Goal: Task Accomplishment & Management: Manage account settings

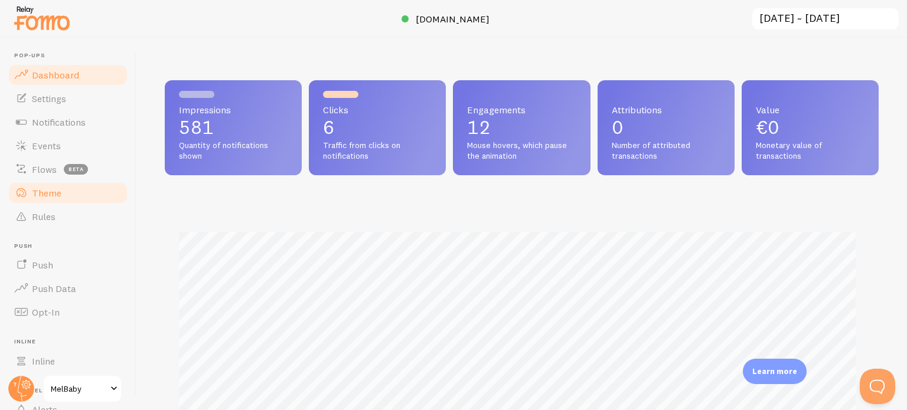
click at [64, 188] on link "Theme" at bounding box center [68, 193] width 122 height 24
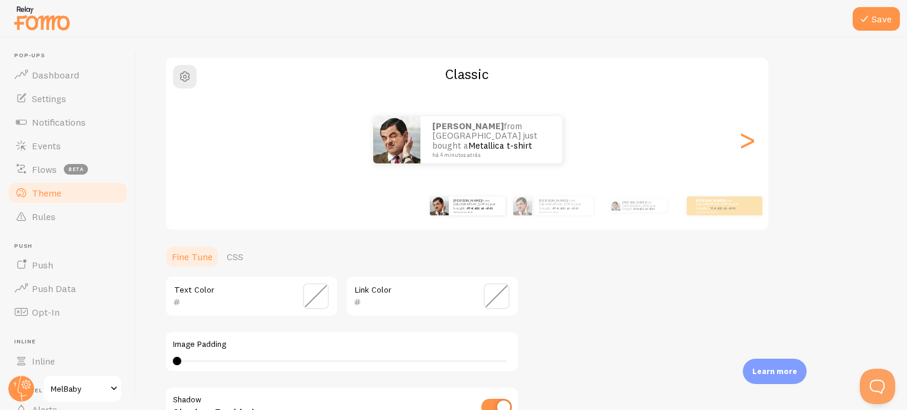
scroll to position [59, 0]
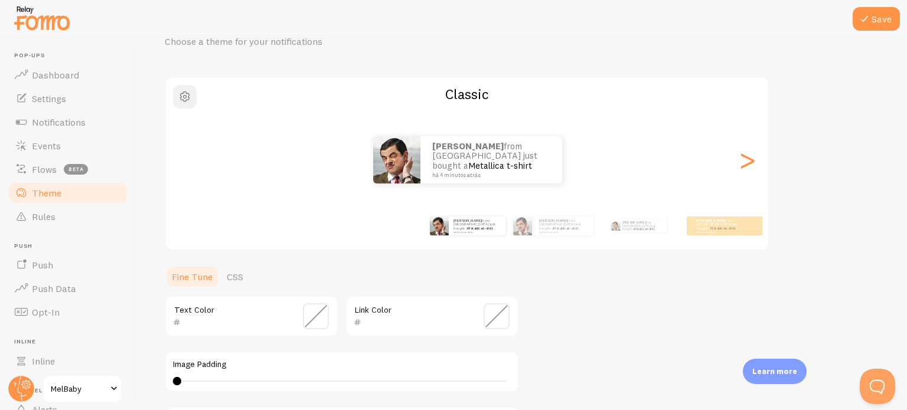
click at [178, 94] on span "button" at bounding box center [185, 97] width 14 height 14
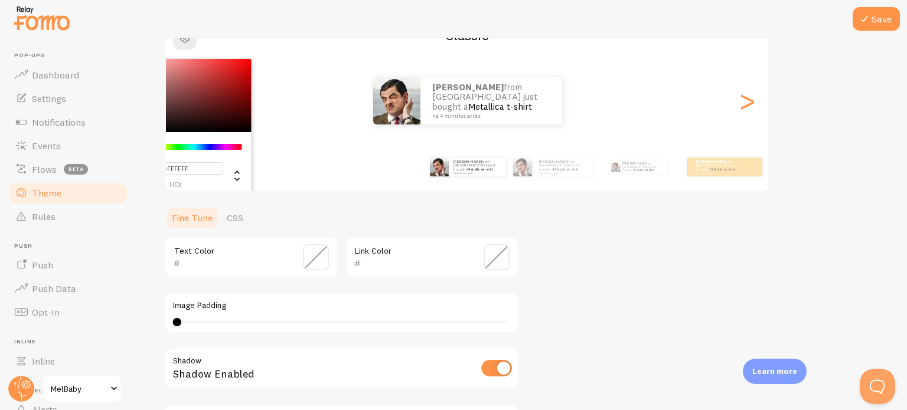
scroll to position [177, 0]
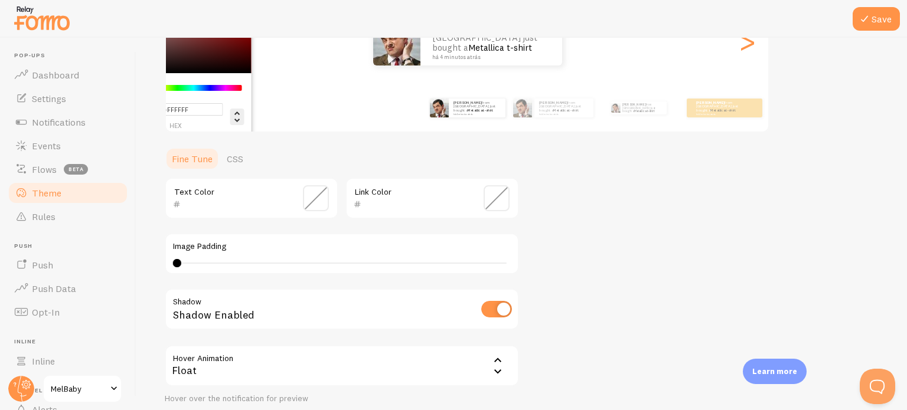
click at [237, 121] on icon "Change another color definition" at bounding box center [236, 117] width 5 height 11
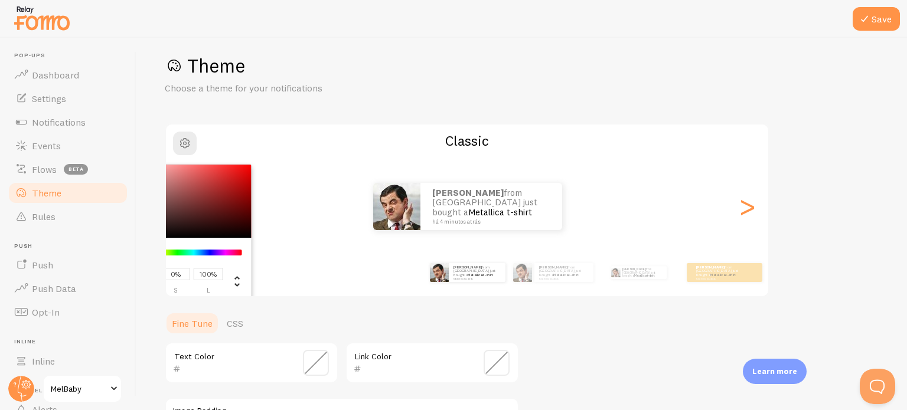
scroll to position [0, 0]
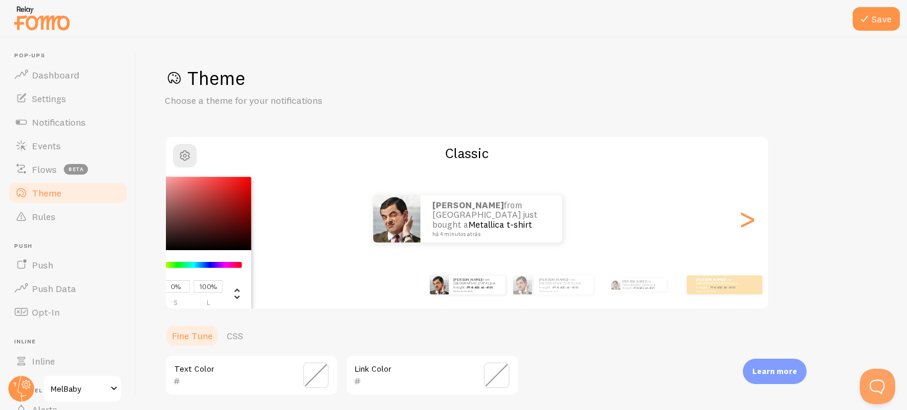
click at [380, 52] on div "Save Theme Choose a theme for your notifications #FFFFFF hex 255 r 255 g 255 b …" at bounding box center [521, 224] width 771 height 373
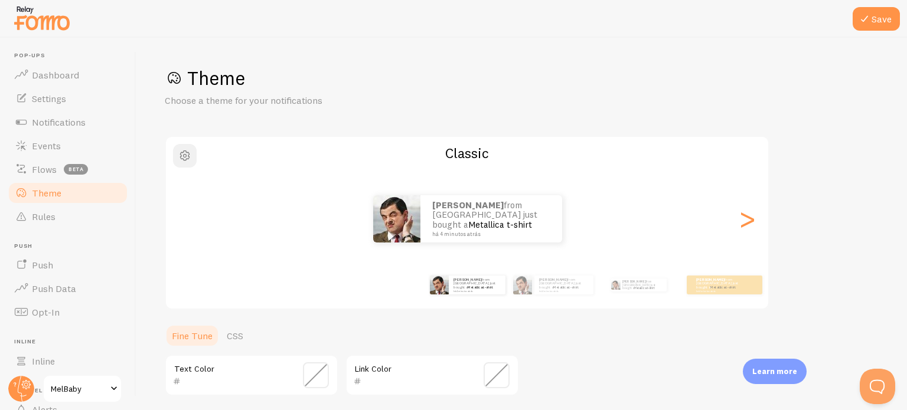
click at [187, 153] on span "button" at bounding box center [185, 156] width 14 height 14
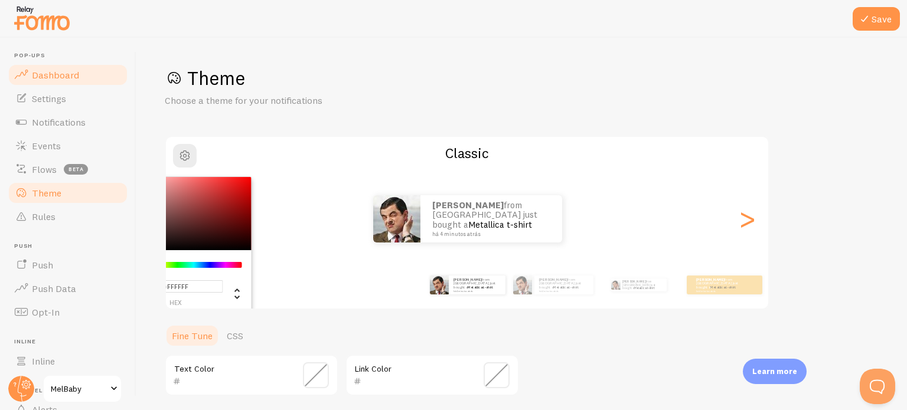
click at [76, 75] on span "Dashboard" at bounding box center [55, 75] width 47 height 12
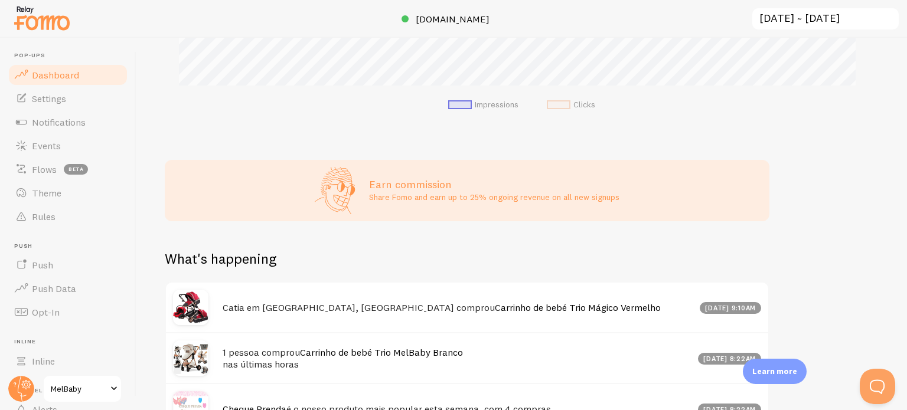
scroll to position [379, 0]
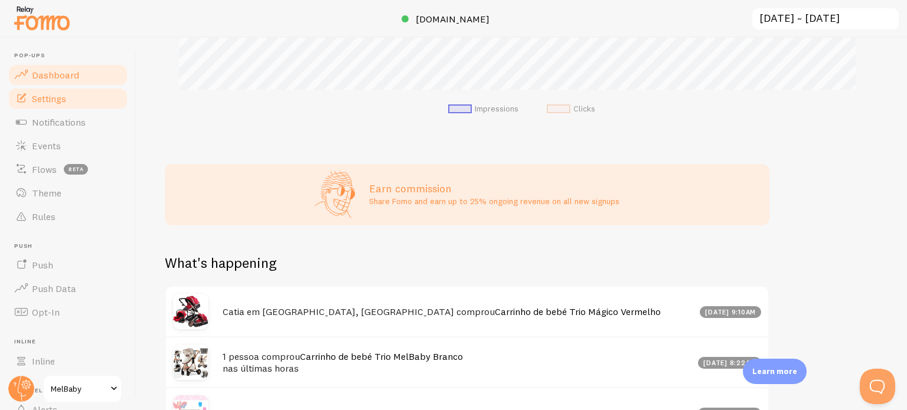
click at [80, 96] on link "Settings" at bounding box center [68, 99] width 122 height 24
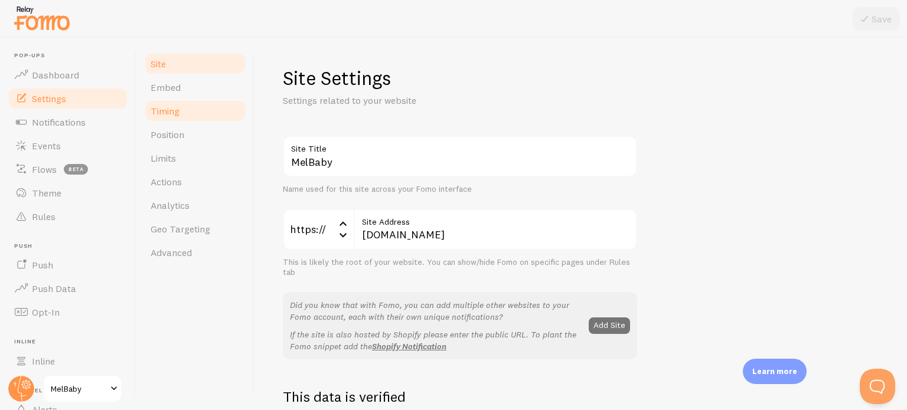
click at [197, 119] on link "Timing" at bounding box center [194, 111] width 103 height 24
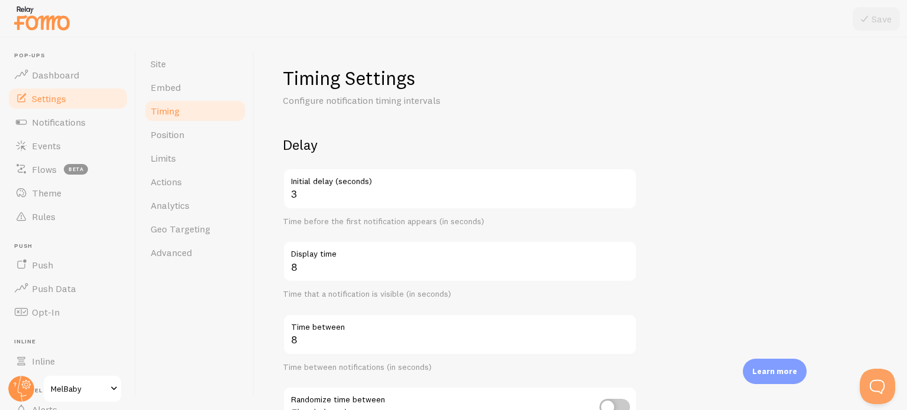
scroll to position [59, 0]
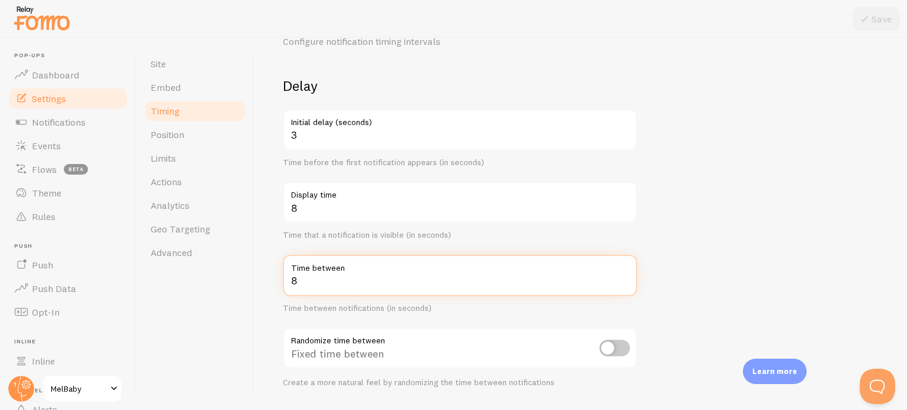
click at [321, 279] on input "8" at bounding box center [460, 275] width 354 height 41
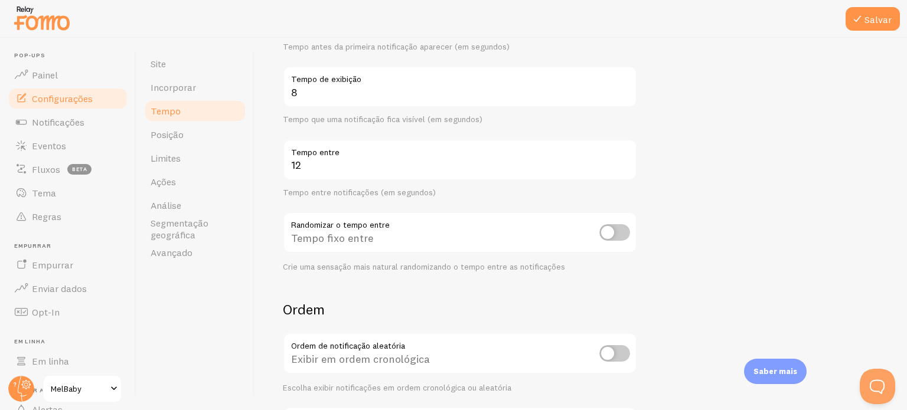
scroll to position [169, 0]
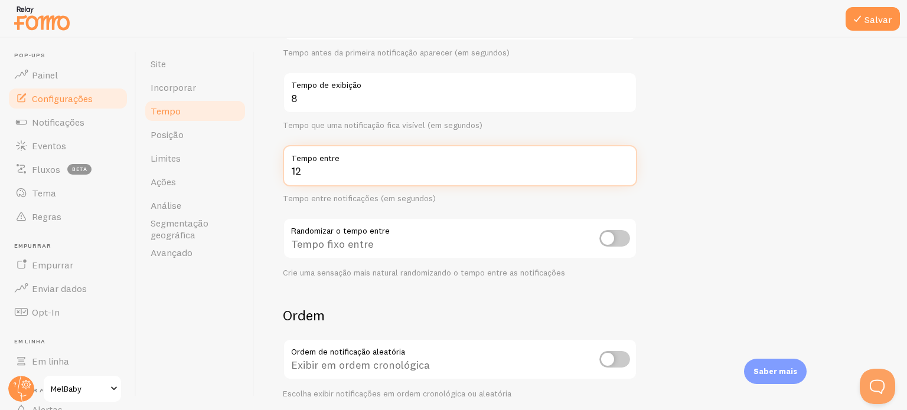
click at [318, 174] on input "12" at bounding box center [460, 165] width 354 height 41
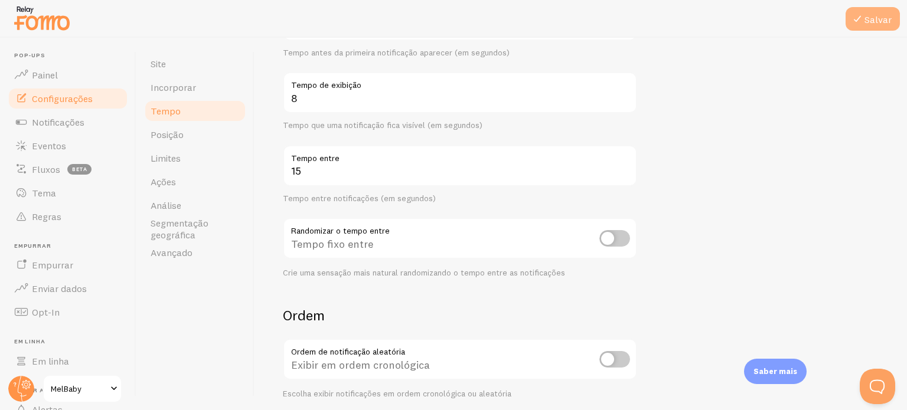
click at [859, 21] on icon at bounding box center [857, 19] width 14 height 14
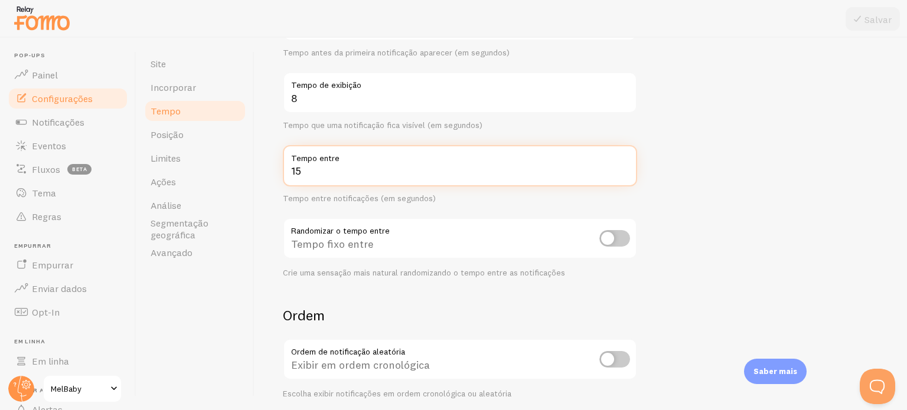
click at [322, 176] on input "15" at bounding box center [460, 165] width 354 height 41
type input "1"
type input "8"
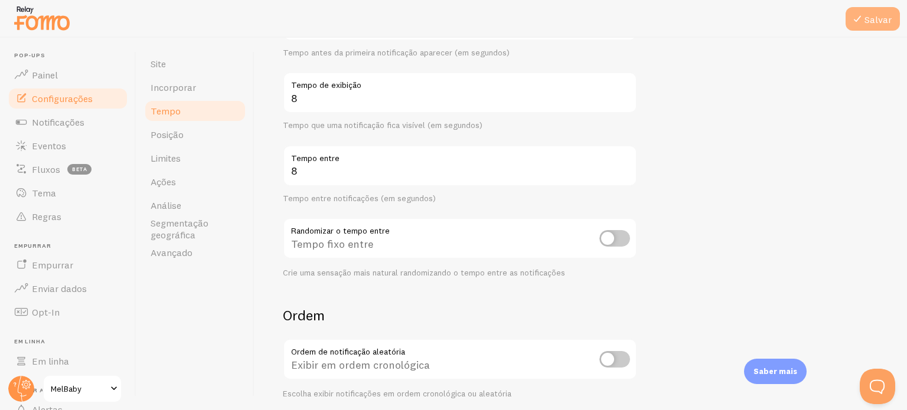
click at [860, 23] on icon at bounding box center [857, 19] width 14 height 14
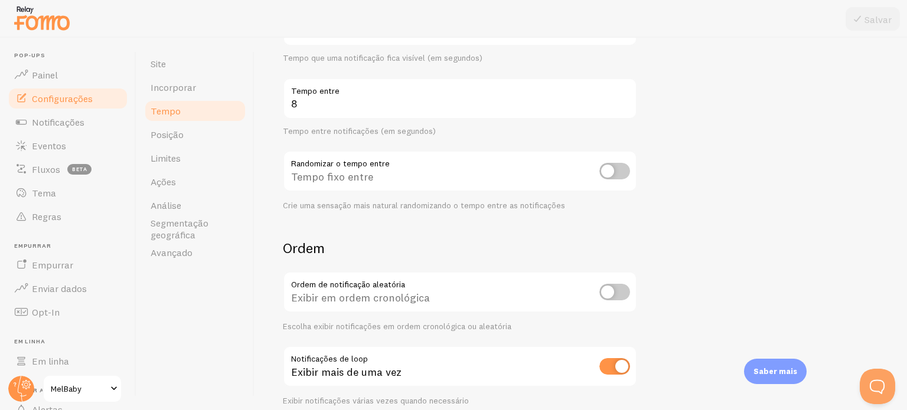
scroll to position [287, 0]
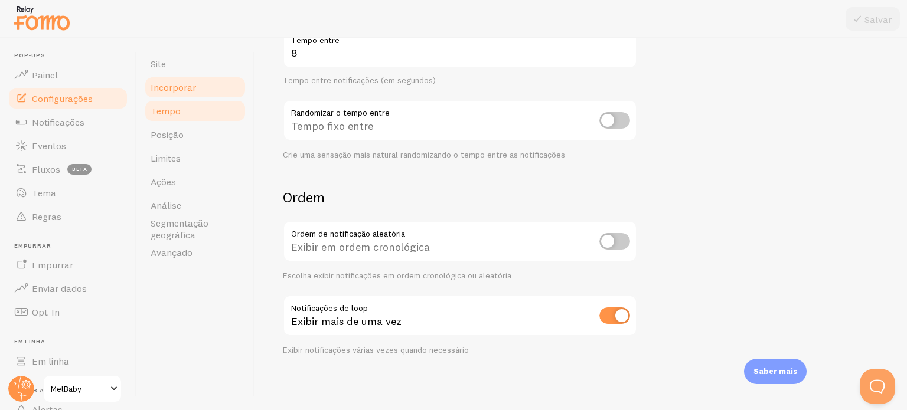
click at [191, 89] on font "Incorporar" at bounding box center [173, 87] width 45 height 12
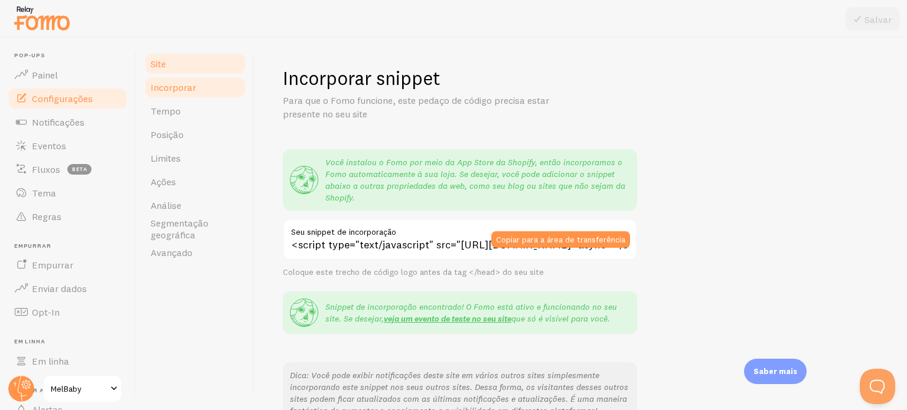
click at [194, 53] on link "Site" at bounding box center [194, 64] width 103 height 24
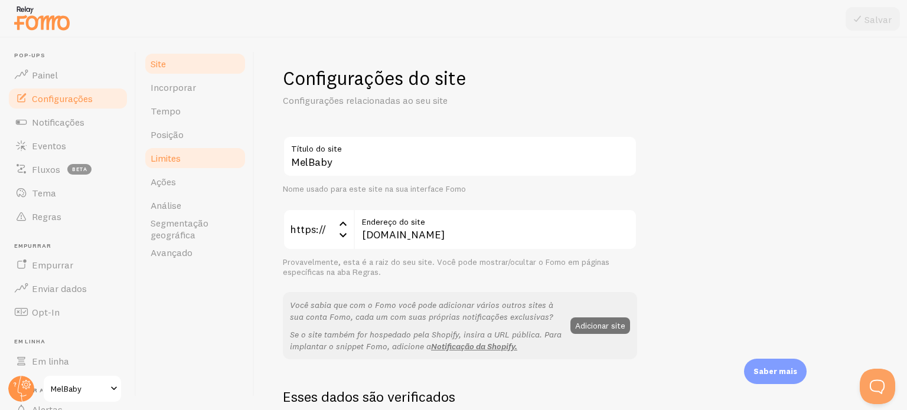
click at [187, 158] on link "Limites" at bounding box center [194, 158] width 103 height 24
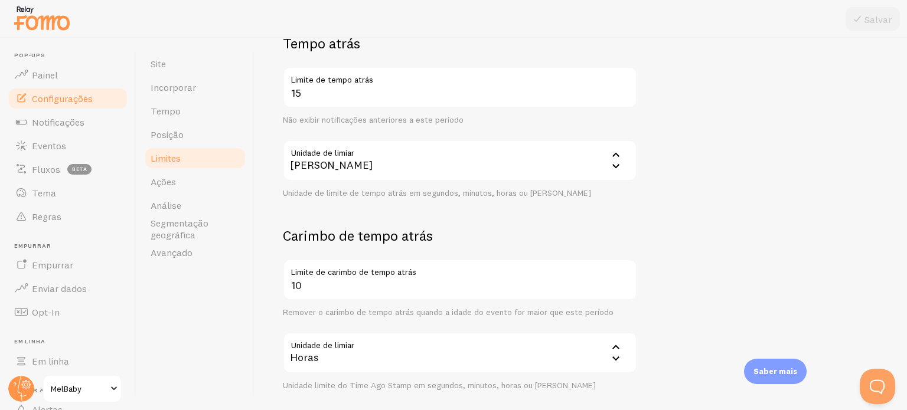
scroll to position [354, 0]
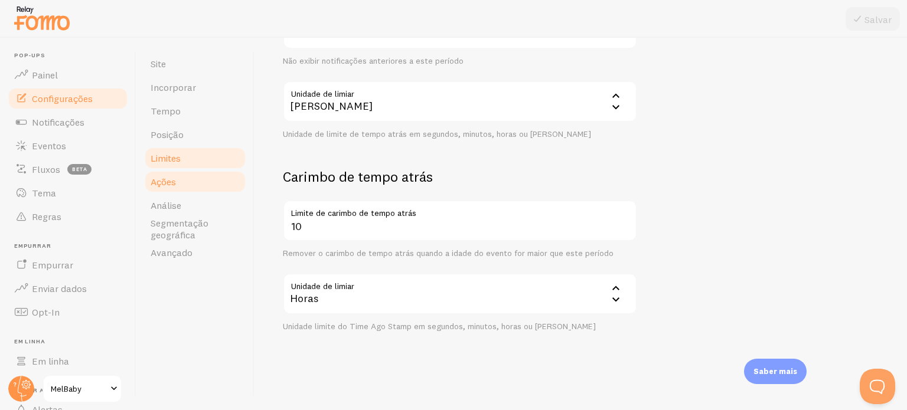
click at [187, 180] on link "Ações" at bounding box center [194, 182] width 103 height 24
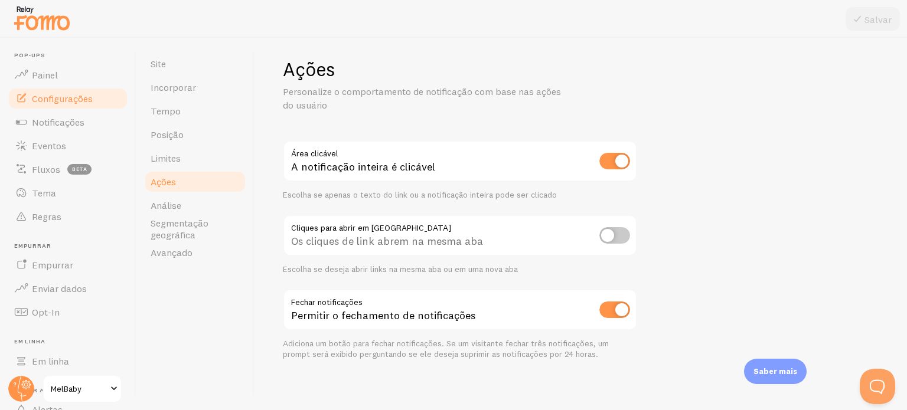
scroll to position [13, 0]
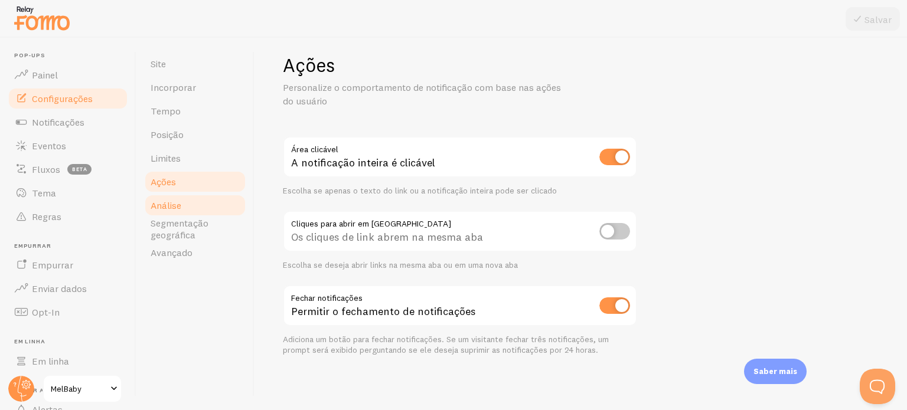
click at [205, 210] on link "Análise" at bounding box center [194, 206] width 103 height 24
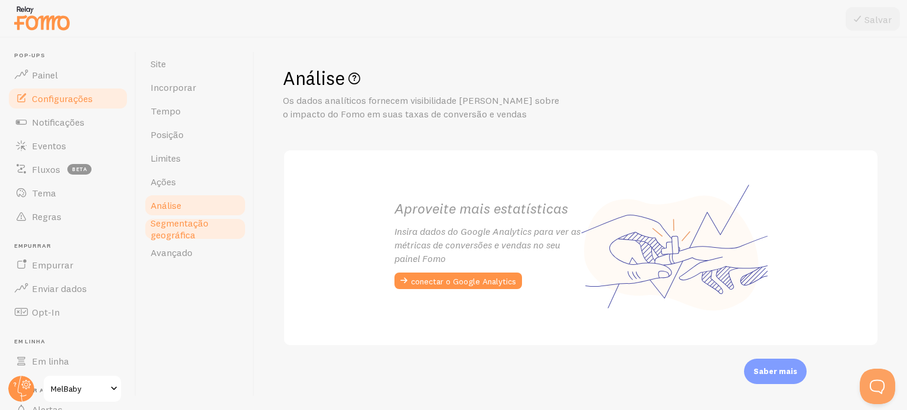
click at [205, 220] on font "Segmentação geográfica" at bounding box center [180, 229] width 58 height 24
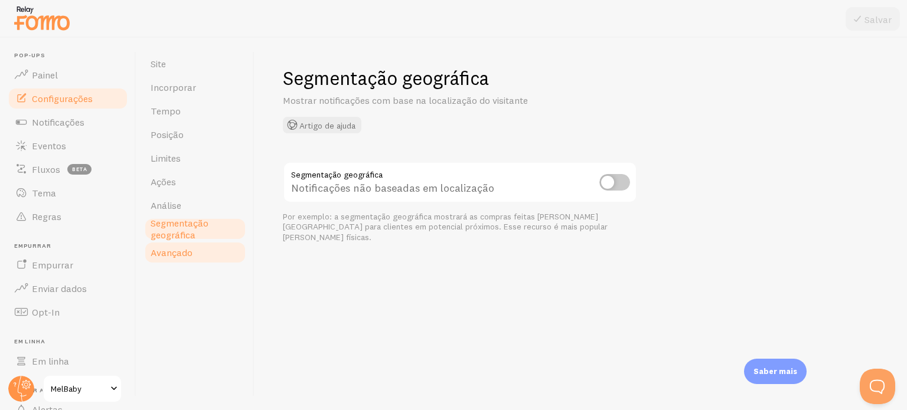
click at [198, 248] on link "Avançado" at bounding box center [194, 253] width 103 height 24
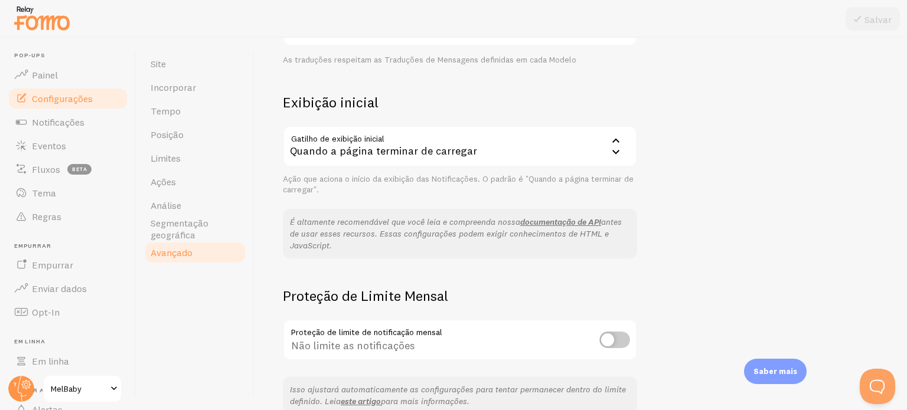
scroll to position [295, 0]
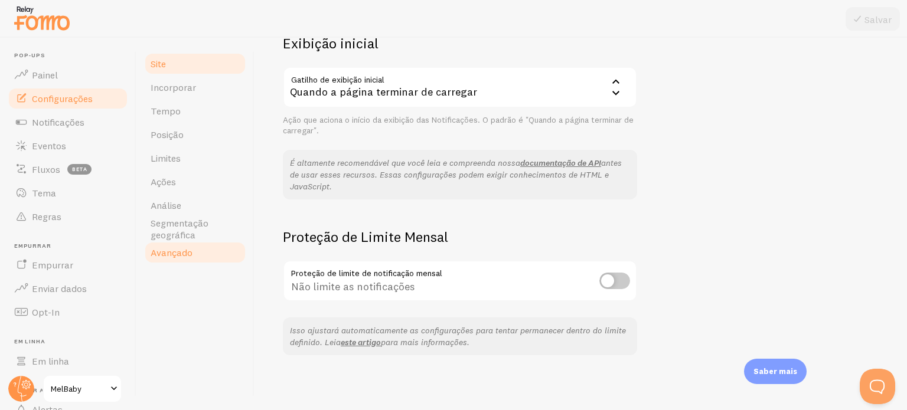
click at [195, 71] on link "Site" at bounding box center [194, 64] width 103 height 24
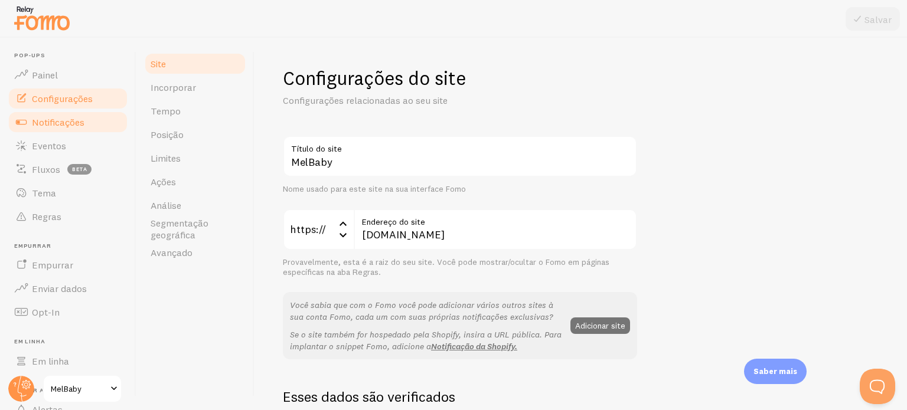
click at [103, 112] on link "Notificações" at bounding box center [68, 122] width 122 height 24
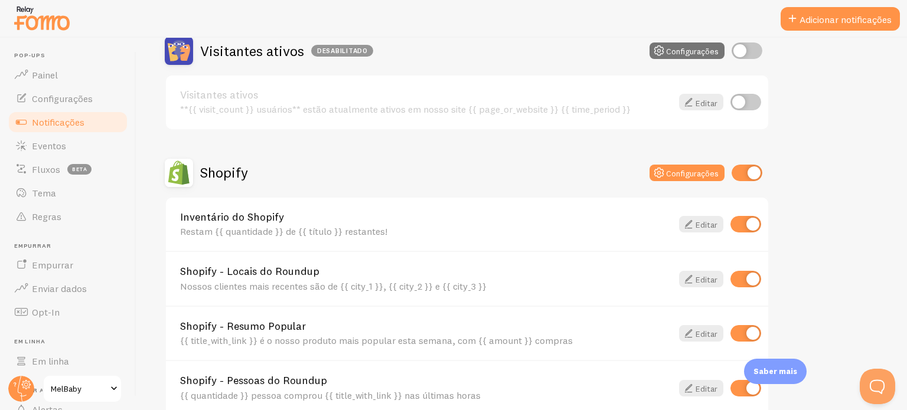
scroll to position [413, 0]
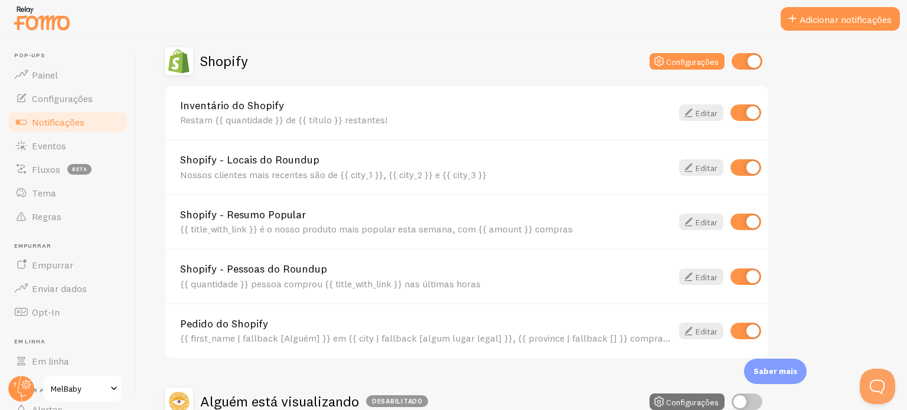
click at [742, 107] on input "checkbox" at bounding box center [745, 113] width 31 height 17
checkbox input "false"
click at [739, 164] on input "checkbox" at bounding box center [745, 167] width 31 height 17
checkbox input "false"
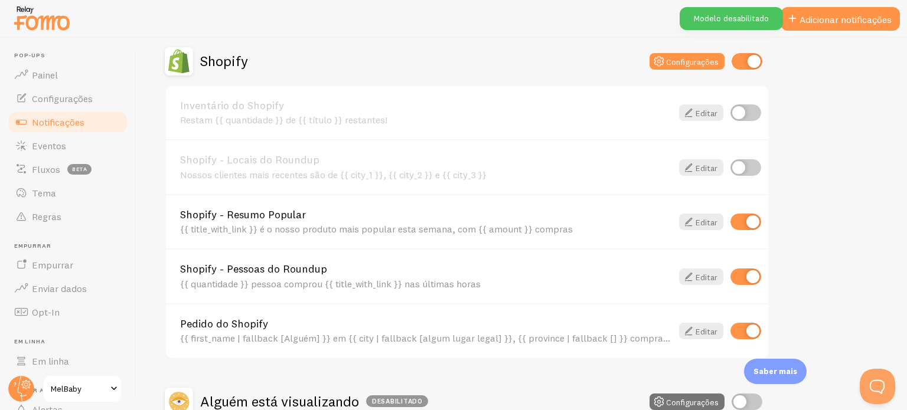
click at [742, 221] on input "checkbox" at bounding box center [745, 222] width 31 height 17
checkbox input "false"
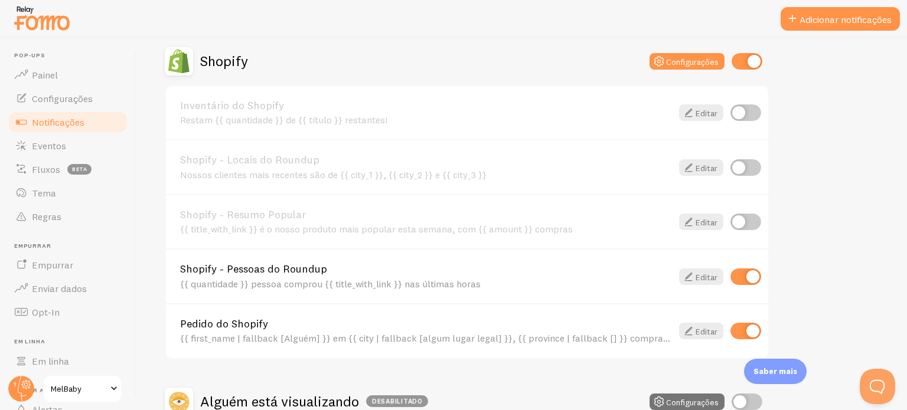
click at [743, 328] on input "checkbox" at bounding box center [745, 331] width 31 height 17
checkbox input "false"
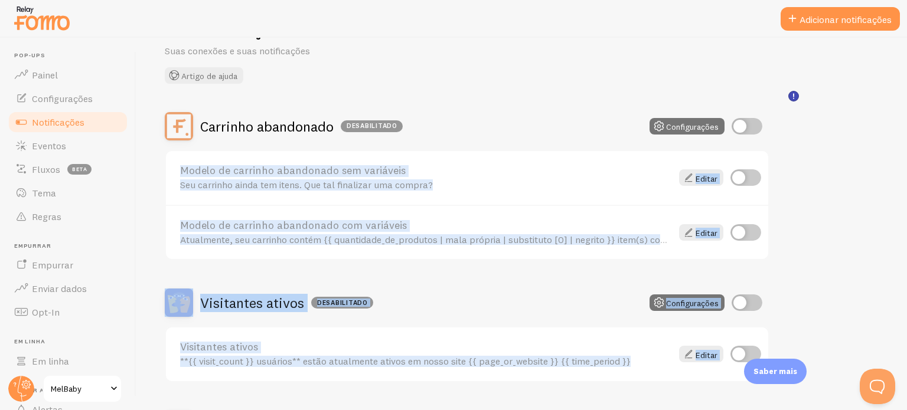
scroll to position [0, 0]
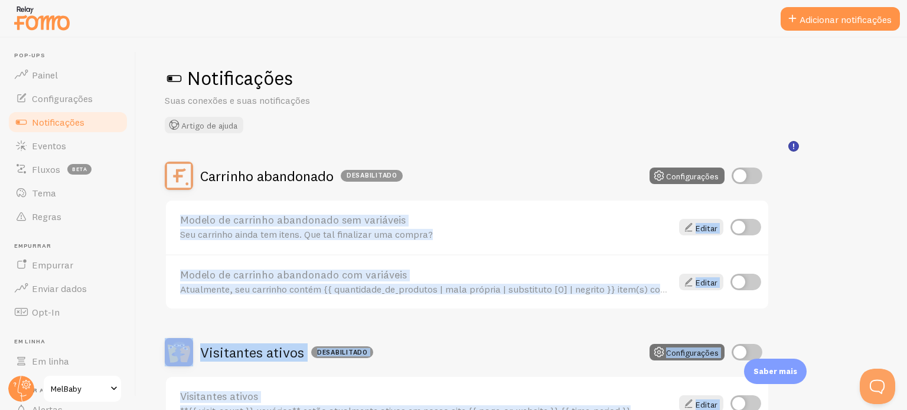
drag, startPoint x: 906, startPoint y: 289, endPoint x: 893, endPoint y: 94, distance: 195.3
click at [893, 94] on div "Notificações Suas conexões e suas notificações Artigo de ajuda Carrinho abandon…" at bounding box center [521, 224] width 771 height 373
click at [58, 192] on link "Tema" at bounding box center [68, 193] width 122 height 24
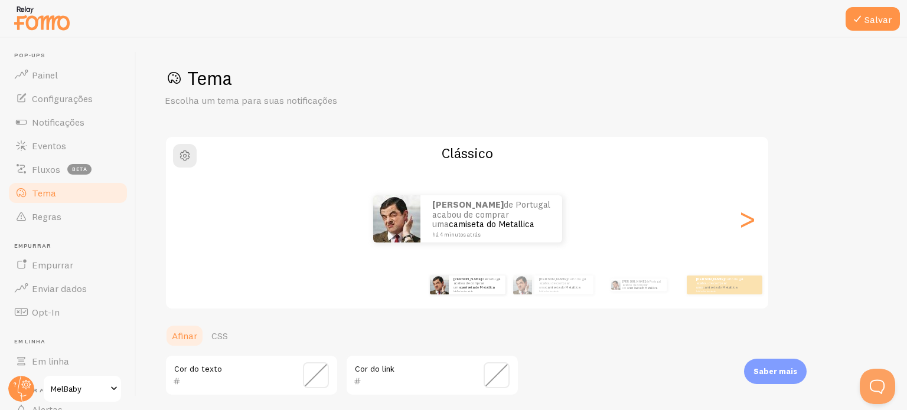
scroll to position [59, 0]
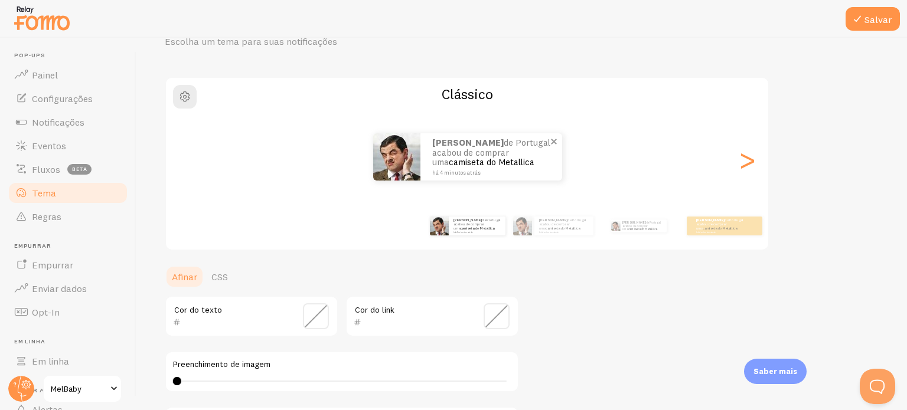
click at [470, 169] on font "há 4 minutos atrás" at bounding box center [456, 172] width 48 height 6
click at [744, 160] on font ">" at bounding box center [747, 160] width 19 height 40
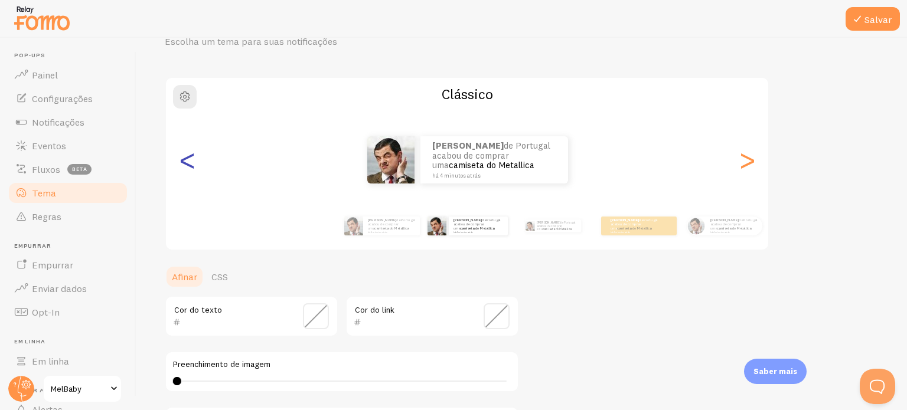
click at [186, 160] on font "<" at bounding box center [187, 160] width 19 height 40
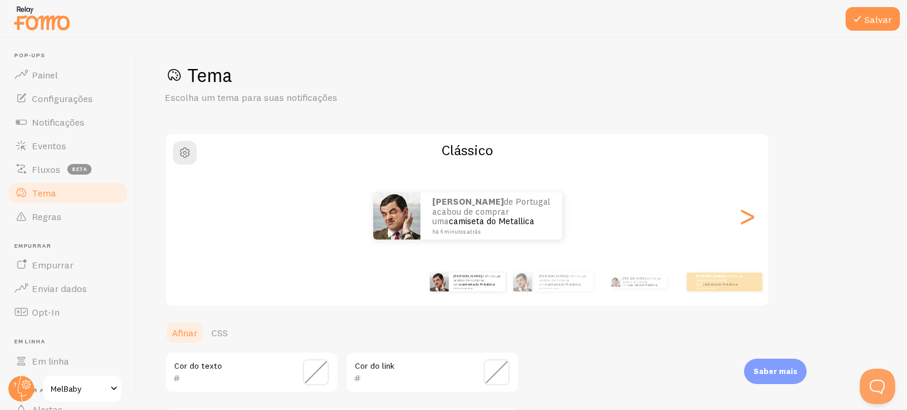
scroll to position [0, 0]
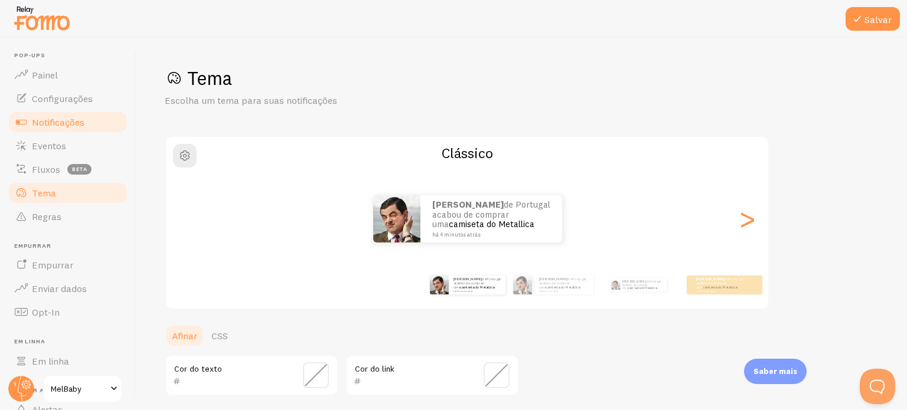
click at [41, 125] on font "Notificações" at bounding box center [58, 122] width 53 height 12
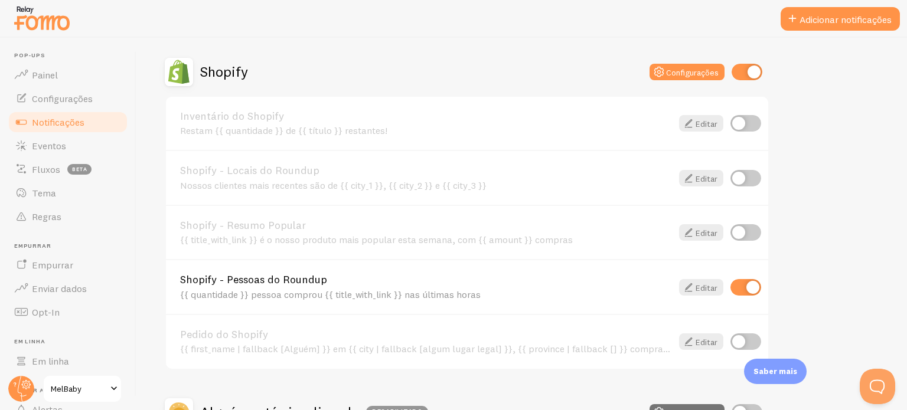
scroll to position [413, 0]
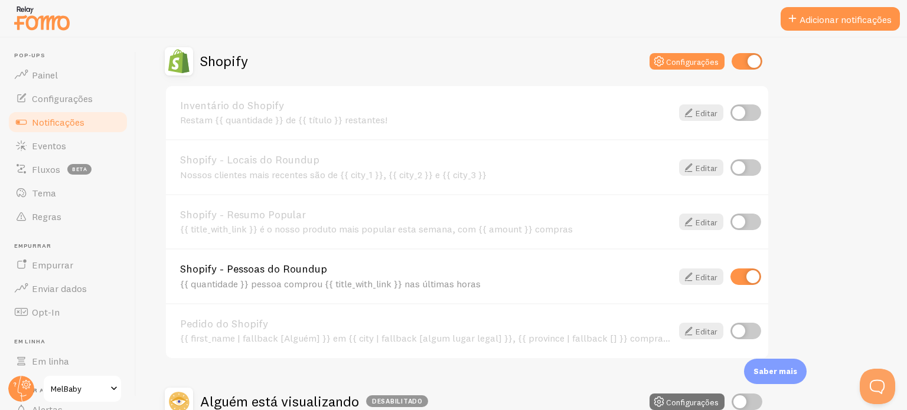
click at [296, 273] on font "Shopify - Pessoas do Roundup" at bounding box center [253, 269] width 147 height 14
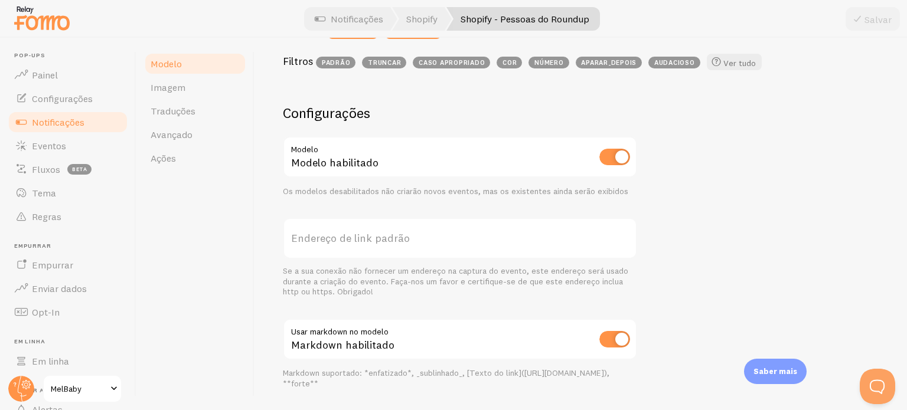
scroll to position [235, 0]
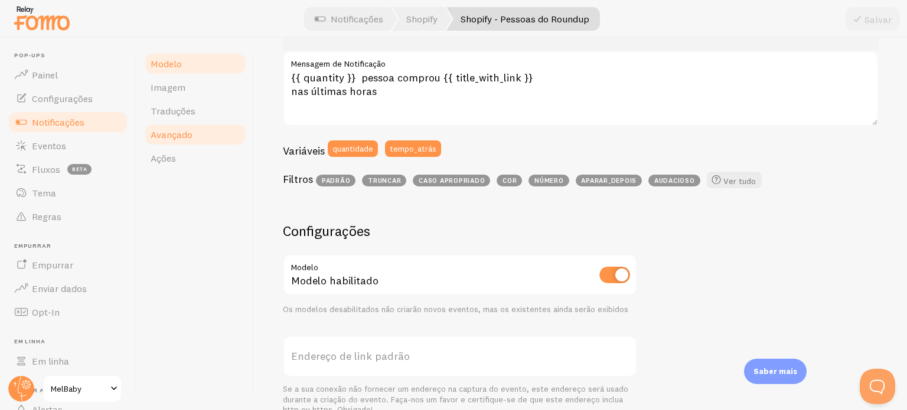
click at [177, 129] on font "Avançado" at bounding box center [172, 135] width 42 height 12
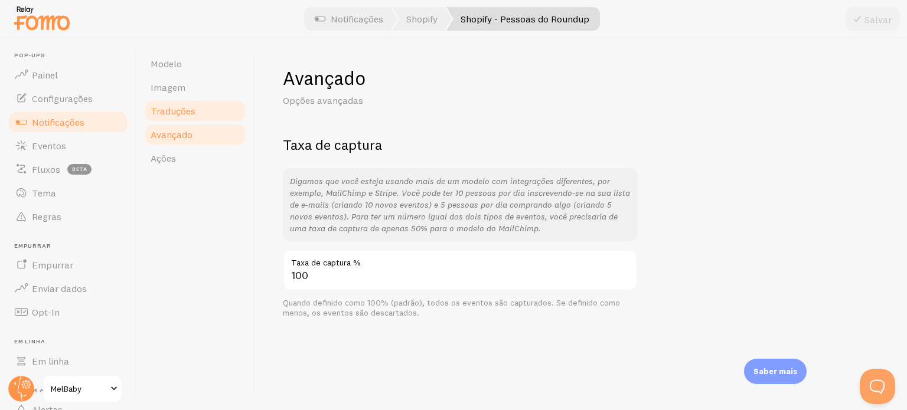
click at [178, 116] on font "Traduções" at bounding box center [173, 111] width 45 height 12
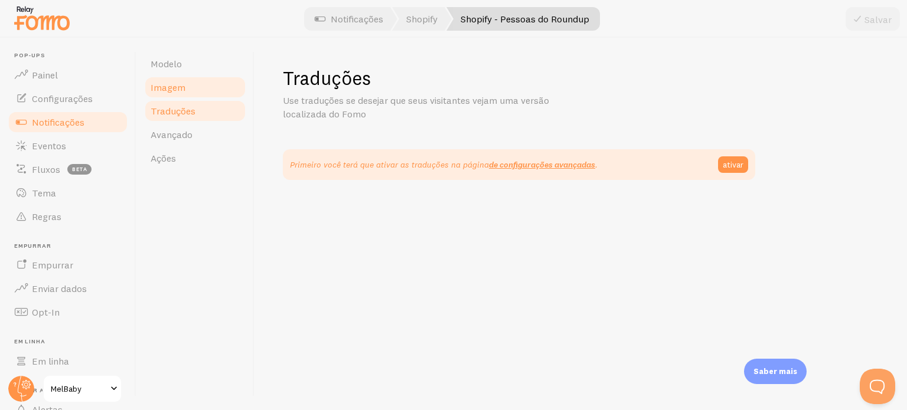
click at [185, 92] on link "Imagem" at bounding box center [194, 88] width 103 height 24
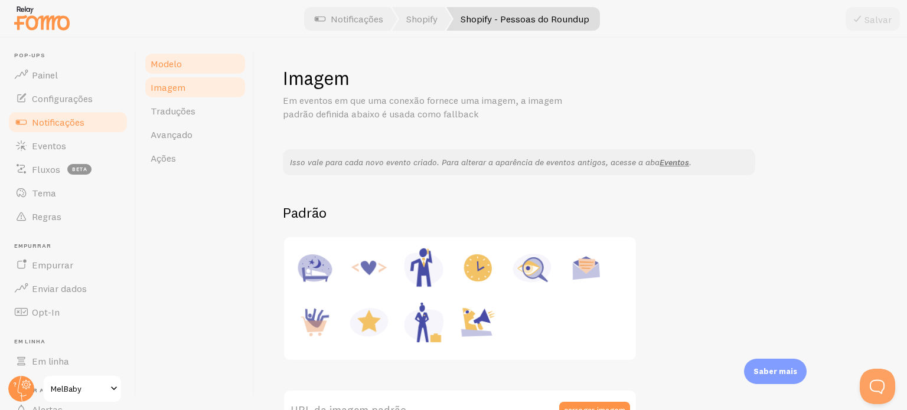
click at [175, 66] on font "Modelo" at bounding box center [166, 64] width 31 height 12
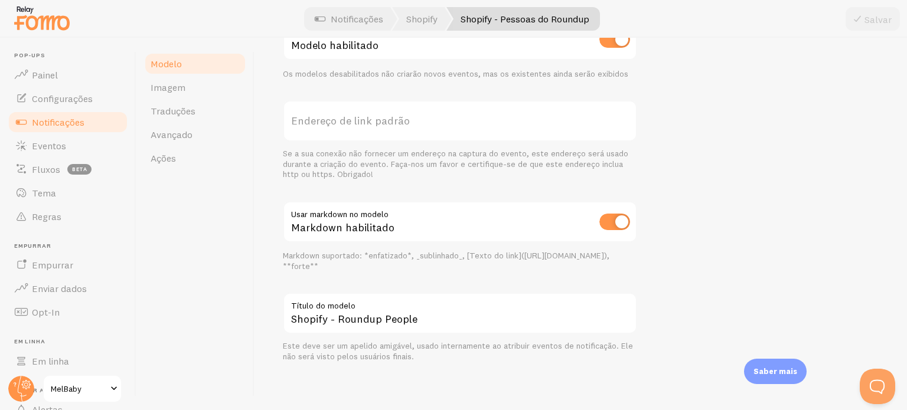
scroll to position [471, 0]
click at [45, 71] on font "Painel" at bounding box center [45, 75] width 26 height 12
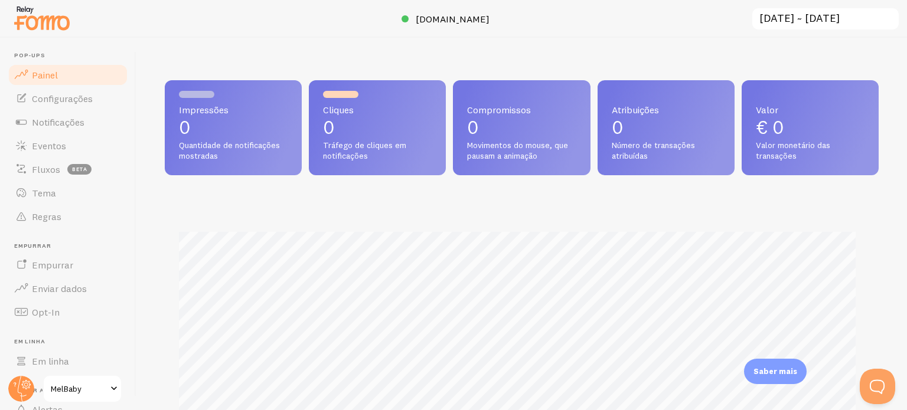
scroll to position [310, 704]
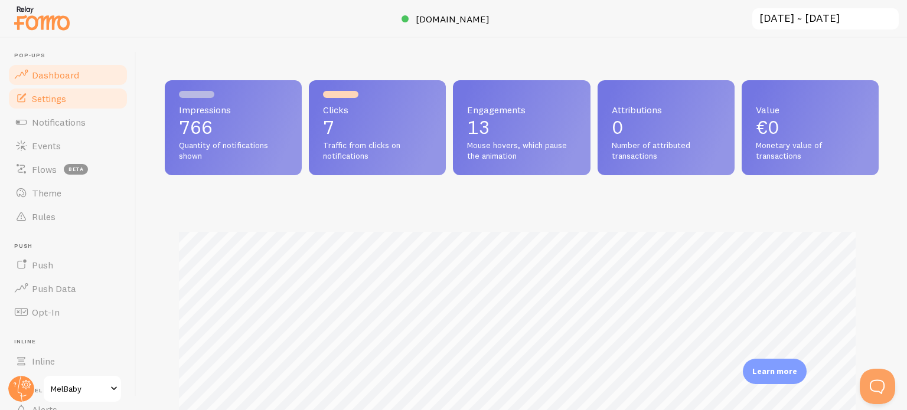
click at [81, 92] on link "Settings" at bounding box center [68, 99] width 122 height 24
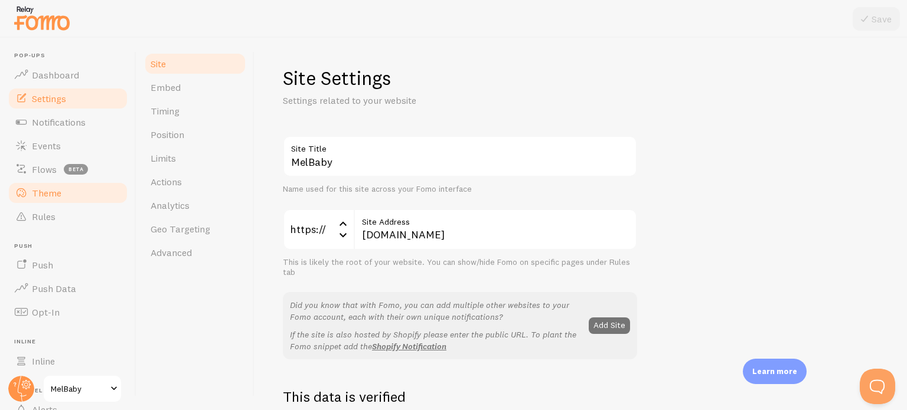
click at [65, 191] on link "Theme" at bounding box center [68, 193] width 122 height 24
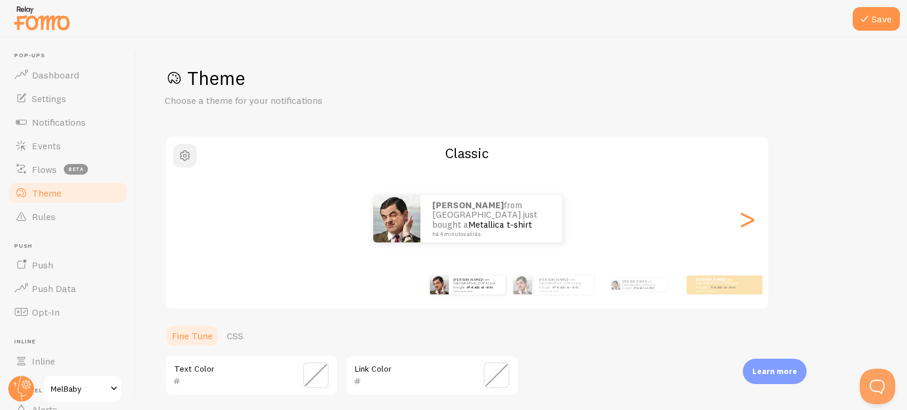
click at [184, 156] on span "button" at bounding box center [185, 156] width 14 height 14
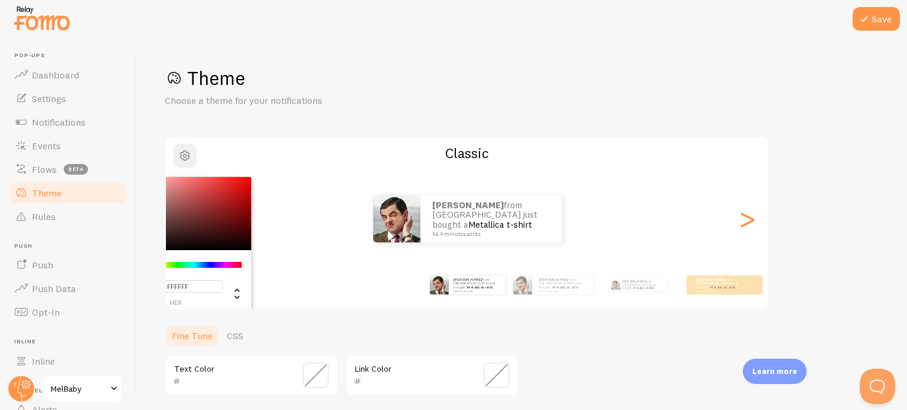
click at [184, 156] on span "button" at bounding box center [185, 156] width 14 height 14
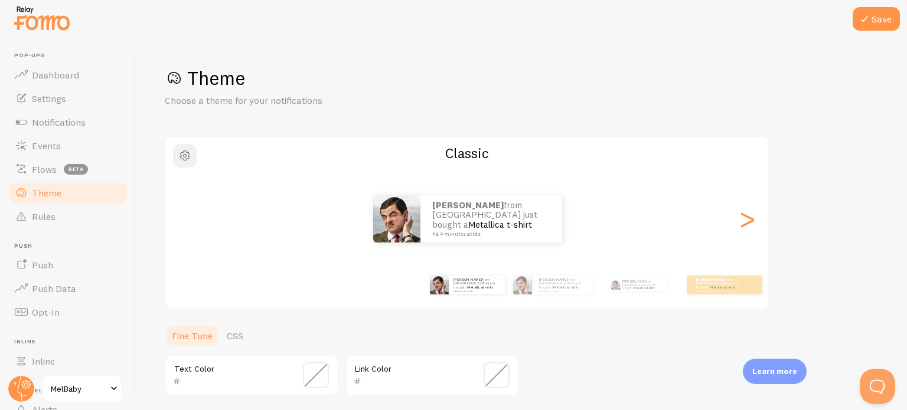
click at [184, 156] on span "button" at bounding box center [185, 156] width 14 height 14
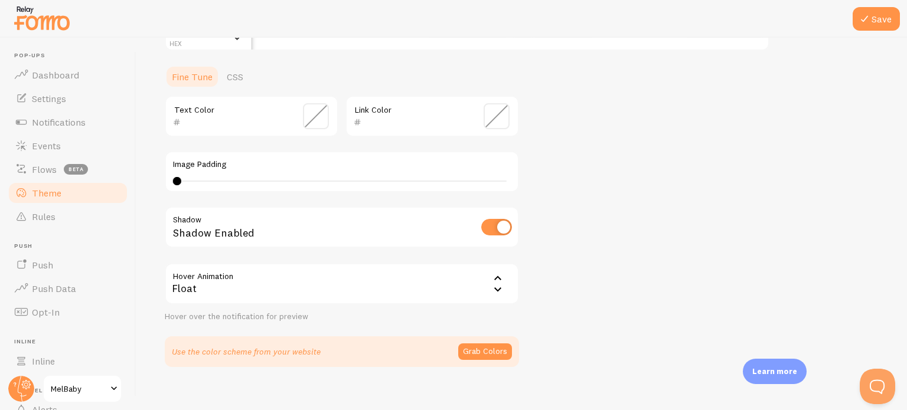
scroll to position [272, 0]
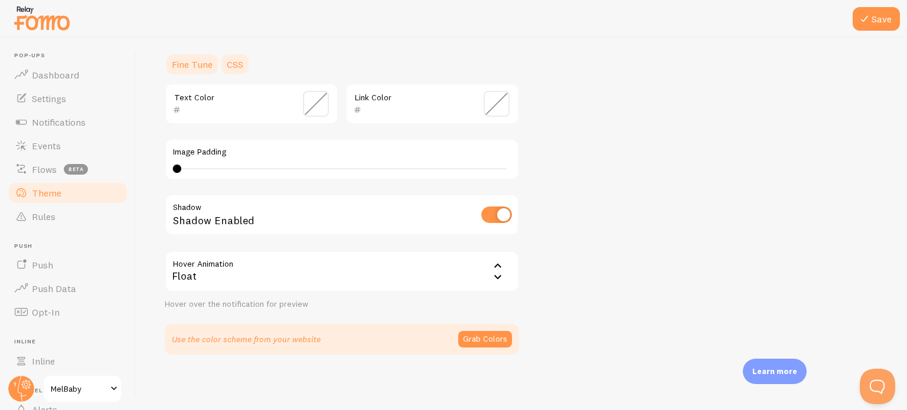
click at [229, 57] on link "CSS" at bounding box center [235, 65] width 31 height 24
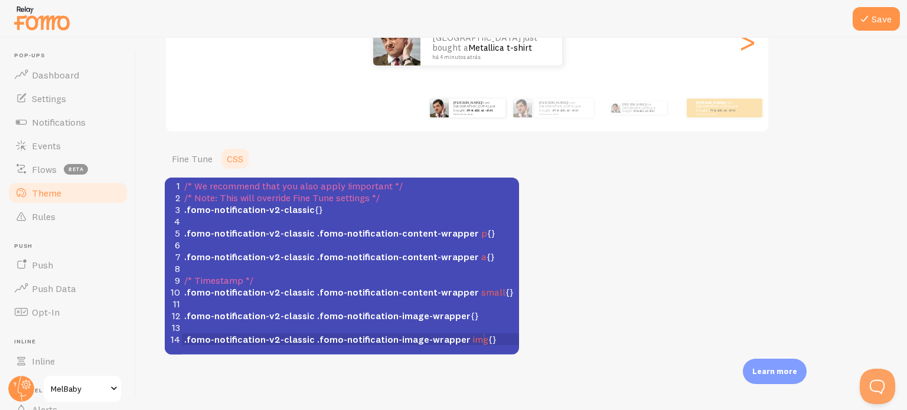
scroll to position [5, 0]
click at [491, 340] on pre ".fomo-notification-v2-classic .fomo-notification-image-wrapper img {}" at bounding box center [355, 340] width 346 height 12
click at [64, 120] on span "Notifications" at bounding box center [59, 122] width 54 height 12
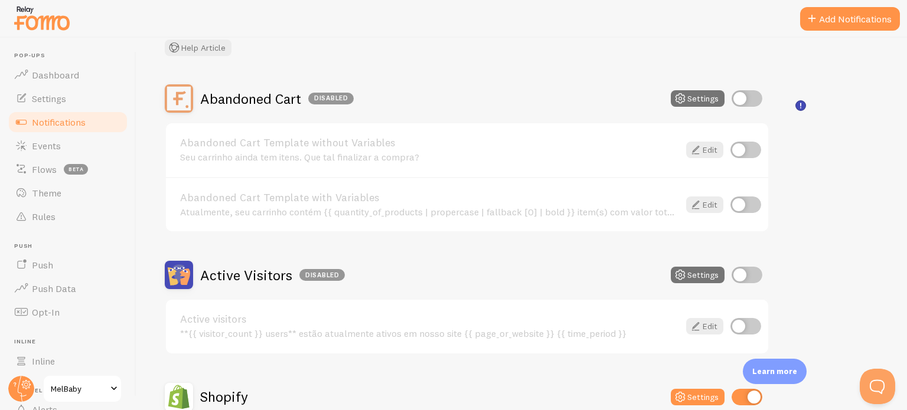
scroll to position [65, 0]
